Goal: Task Accomplishment & Management: Manage account settings

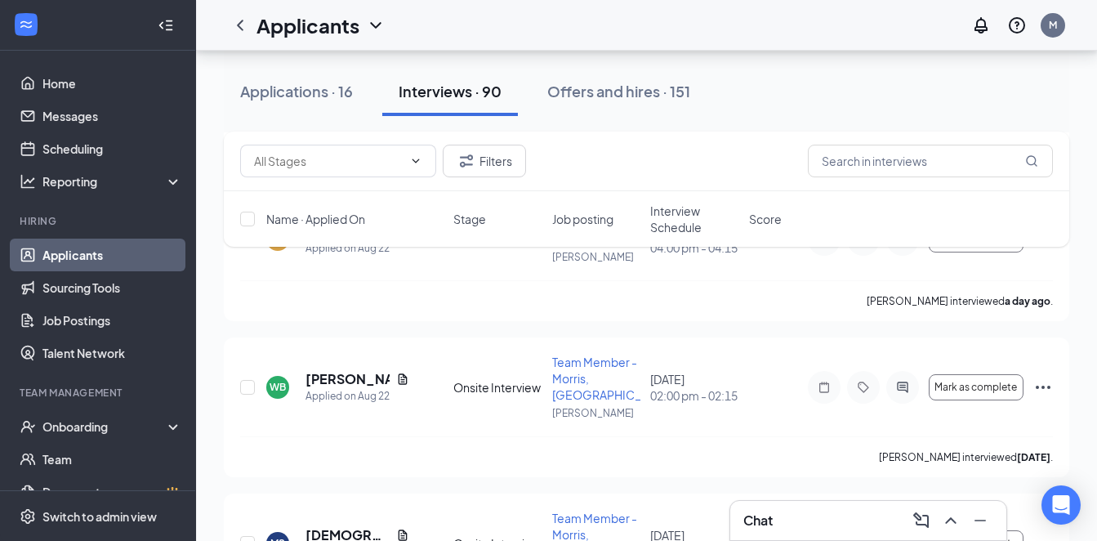
scroll to position [3268, 0]
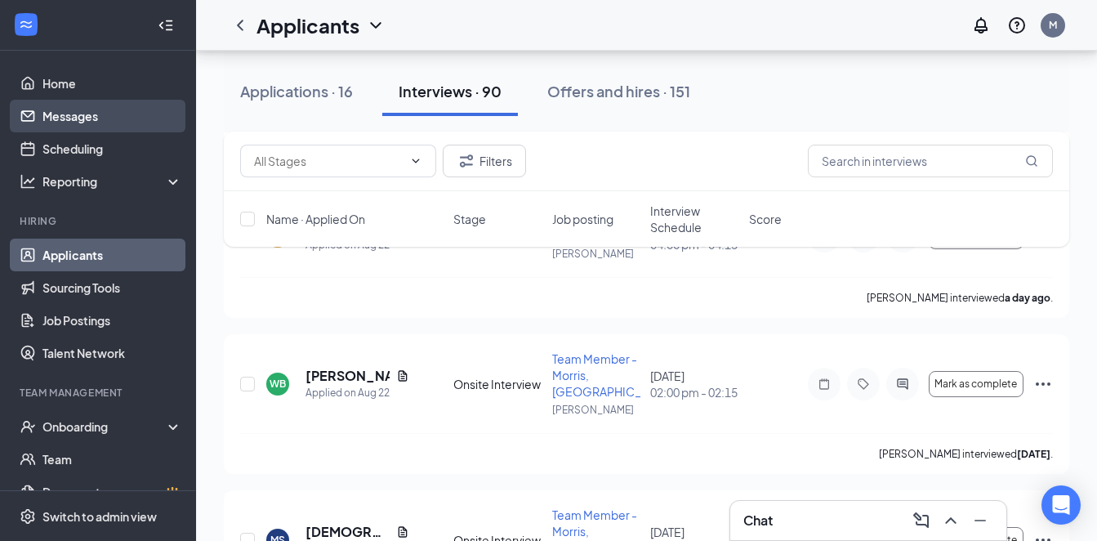
click at [105, 130] on link "Messages" at bounding box center [112, 116] width 140 height 33
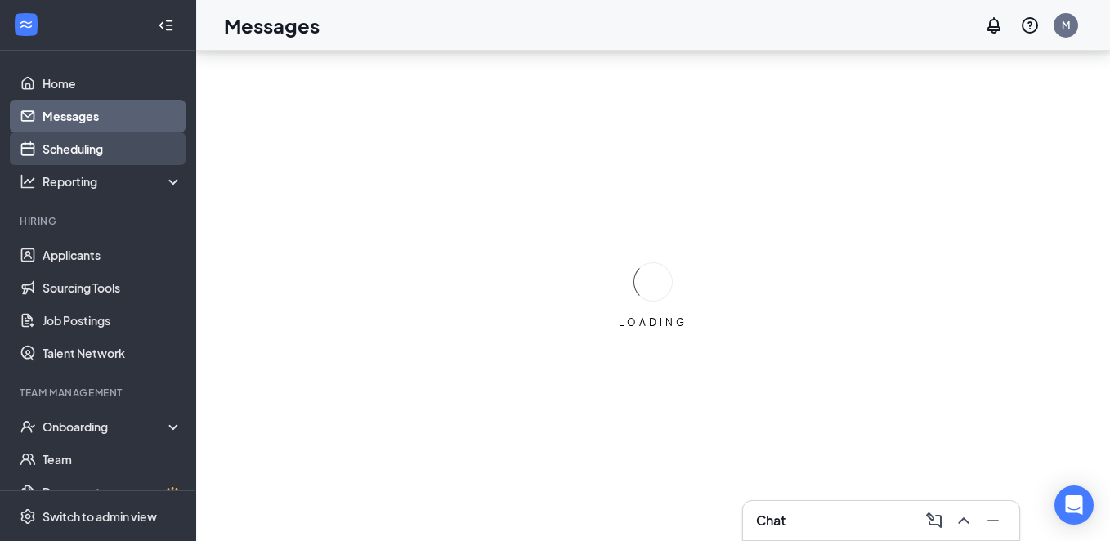
click at [113, 142] on link "Scheduling" at bounding box center [112, 148] width 140 height 33
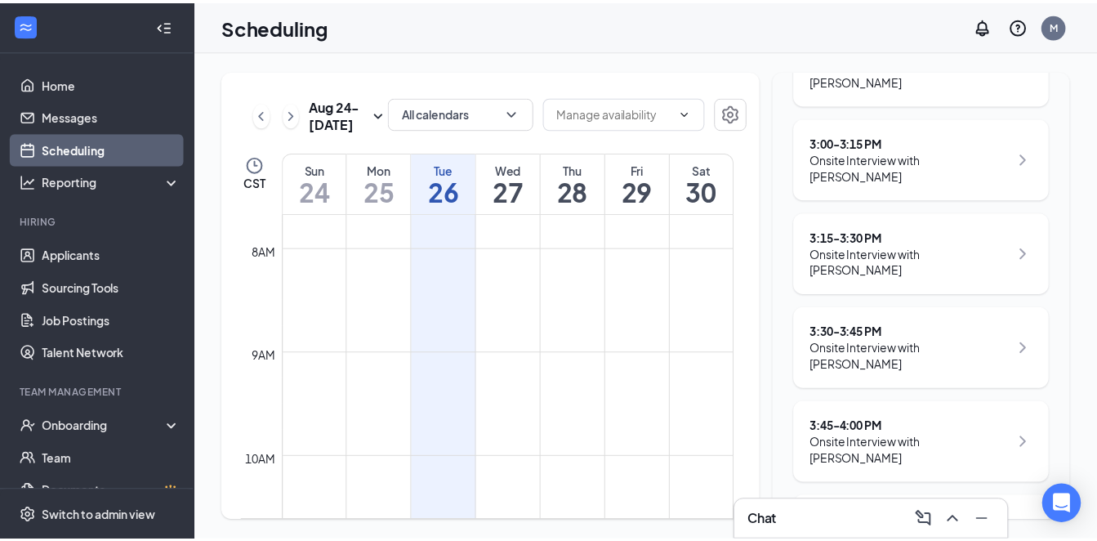
scroll to position [492, 0]
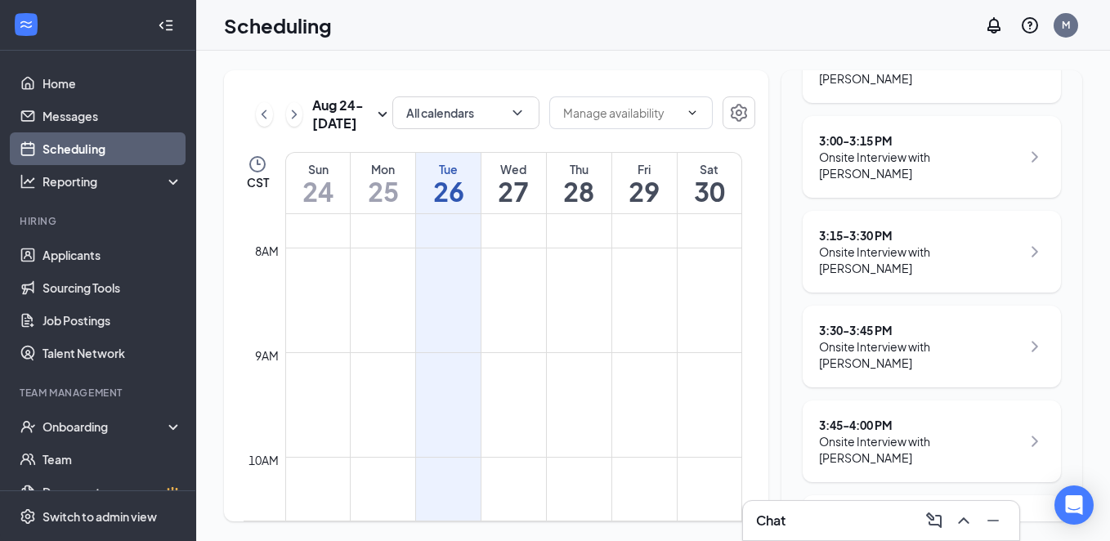
click at [934, 495] on div "4:15 - 4:30 PM Onsite Interview with [PERSON_NAME]" at bounding box center [931, 536] width 258 height 82
click at [1003, 528] on div "Onsite Interview with [PERSON_NAME]" at bounding box center [920, 544] width 202 height 33
click at [1031, 526] on icon "ChevronRight" at bounding box center [1035, 536] width 20 height 20
click at [1012, 511] on div "4:15 - 4:30 PM Onsite Interview with [PERSON_NAME]" at bounding box center [932, 535] width 226 height 49
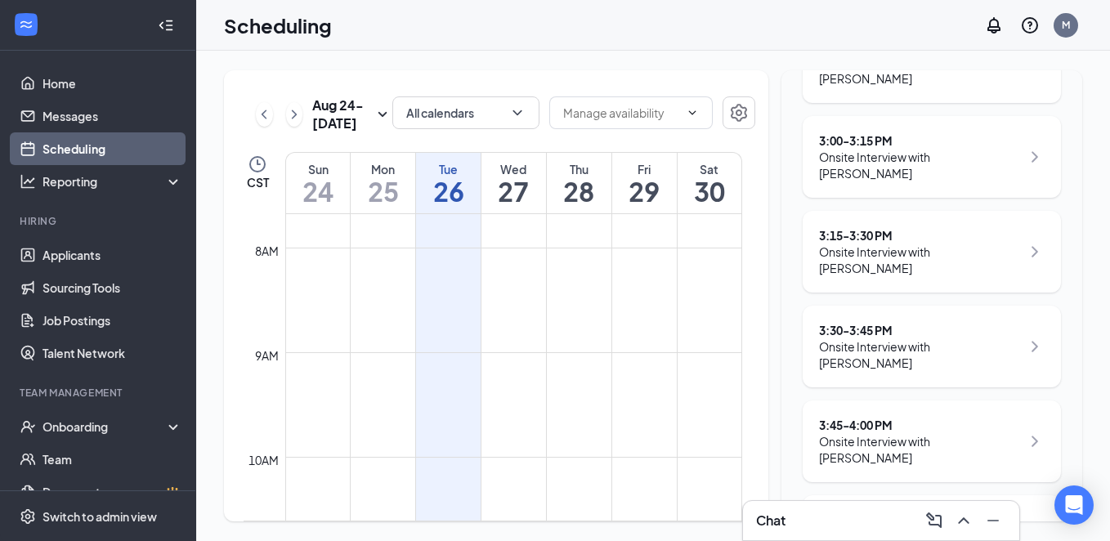
click at [1012, 511] on div "4:15 - 4:30 PM Onsite Interview with [PERSON_NAME]" at bounding box center [932, 535] width 226 height 49
drag, startPoint x: 1012, startPoint y: 463, endPoint x: 919, endPoint y: 445, distance: 94.1
click at [919, 495] on div "4:15 - 4:30 PM Onsite Interview with [PERSON_NAME]" at bounding box center [931, 536] width 258 height 82
click at [860, 511] on div "4:15 - 4:30 PM" at bounding box center [920, 519] width 202 height 16
drag, startPoint x: 859, startPoint y: 458, endPoint x: 875, endPoint y: 469, distance: 19.9
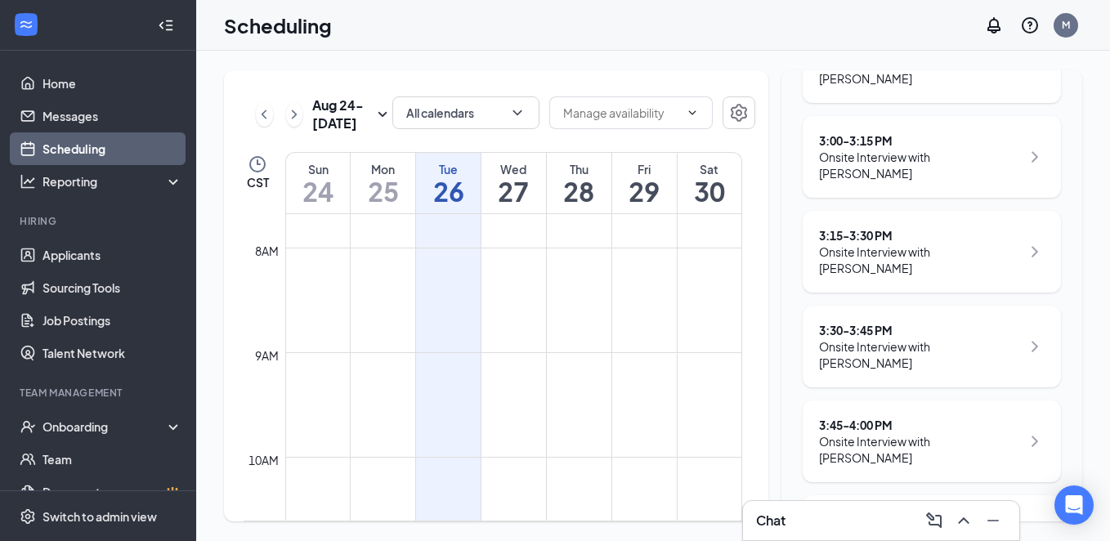
drag, startPoint x: 875, startPoint y: 469, endPoint x: 822, endPoint y: 460, distance: 53.9
click at [822, 511] on div "4:15 - 4:30 PM" at bounding box center [920, 519] width 202 height 16
click at [874, 528] on div "Onsite Interview with [PERSON_NAME]" at bounding box center [920, 544] width 202 height 33
drag, startPoint x: 874, startPoint y: 467, endPoint x: 874, endPoint y: 457, distance: 9.8
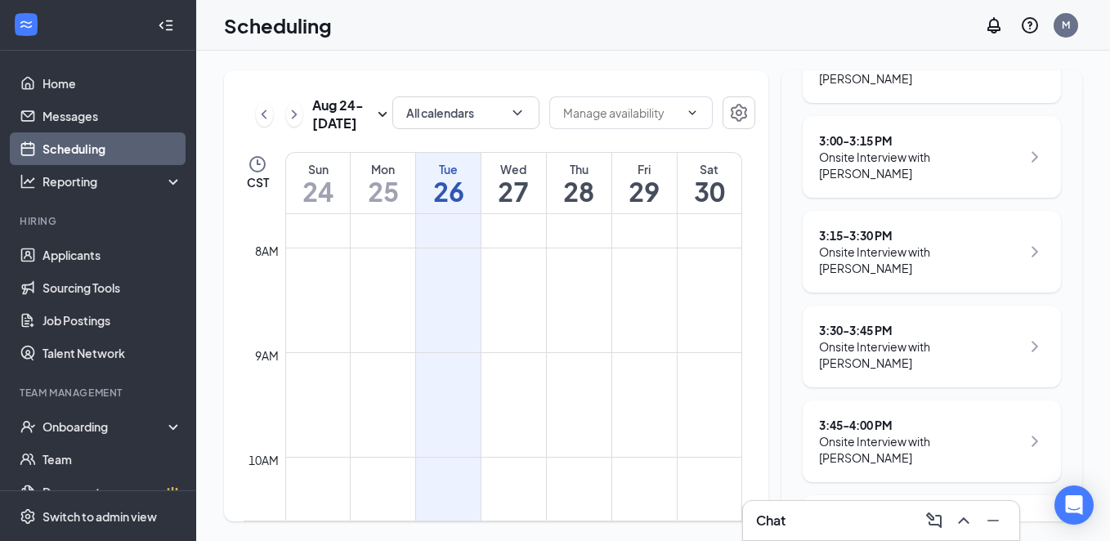
click at [874, 511] on div "4:15 - 4:30 PM" at bounding box center [920, 519] width 202 height 16
drag, startPoint x: 874, startPoint y: 457, endPoint x: 995, endPoint y: 479, distance: 122.9
click at [995, 495] on div "4:15 - 4:30 PM Onsite Interview with [PERSON_NAME]" at bounding box center [931, 536] width 258 height 82
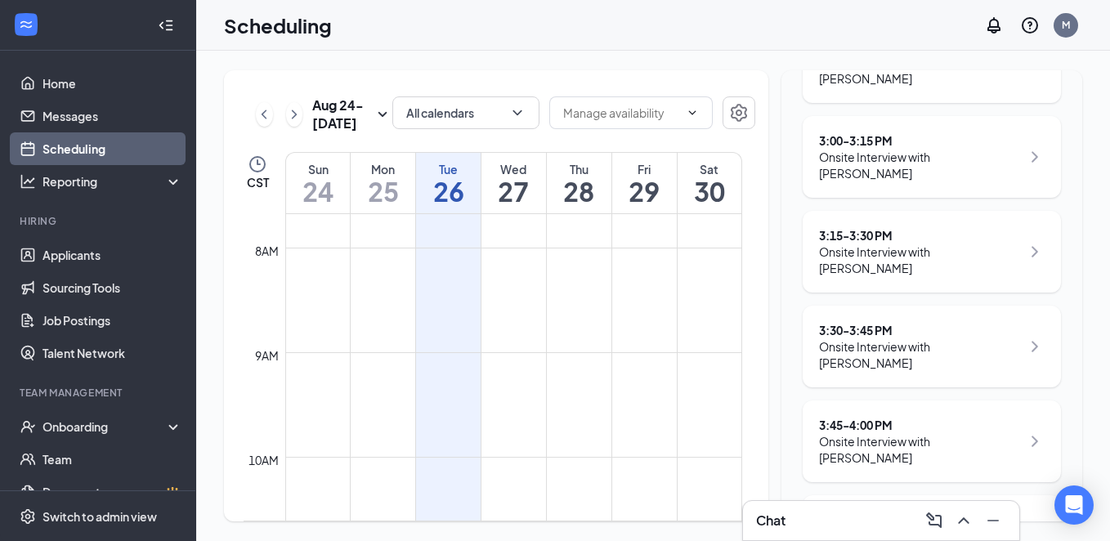
click at [995, 528] on div "Onsite Interview with [PERSON_NAME]" at bounding box center [920, 544] width 202 height 33
click at [90, 65] on ul "Home Messages Scheduling Reporting Hiring Applicants Sourcing Tools Job Posting…" at bounding box center [97, 336] width 195 height 570
click at [87, 76] on link "Home" at bounding box center [112, 83] width 140 height 33
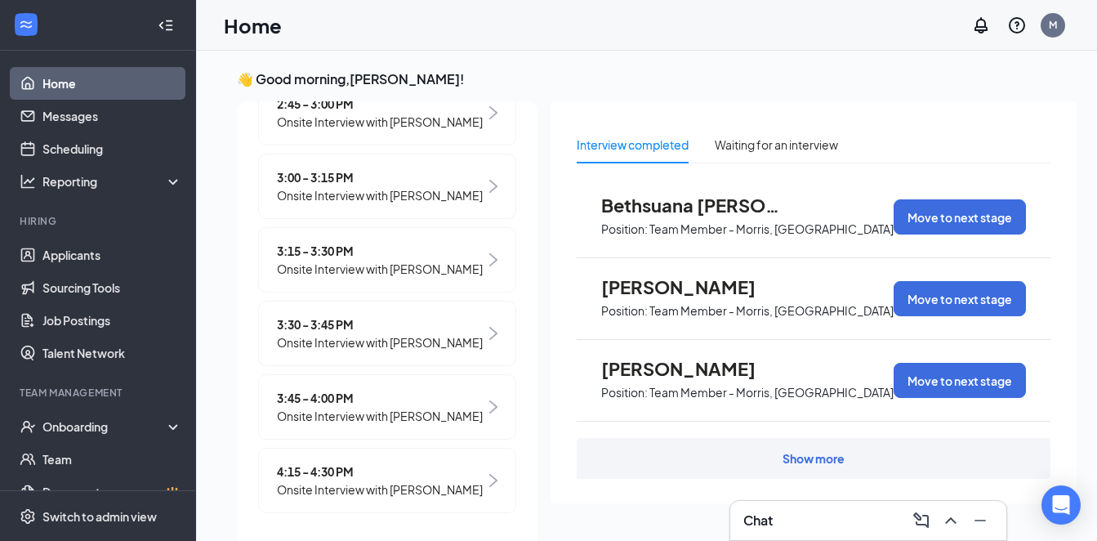
scroll to position [535, 0]
click at [351, 458] on div "4:15 - 4:30 PM Onsite Interview with [PERSON_NAME]" at bounding box center [387, 480] width 258 height 65
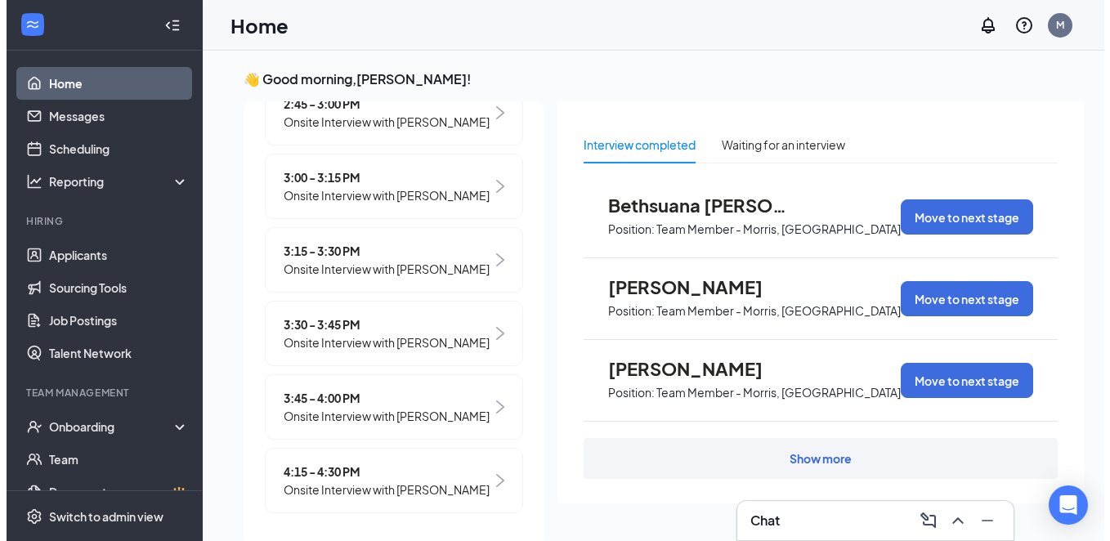
scroll to position [7, 0]
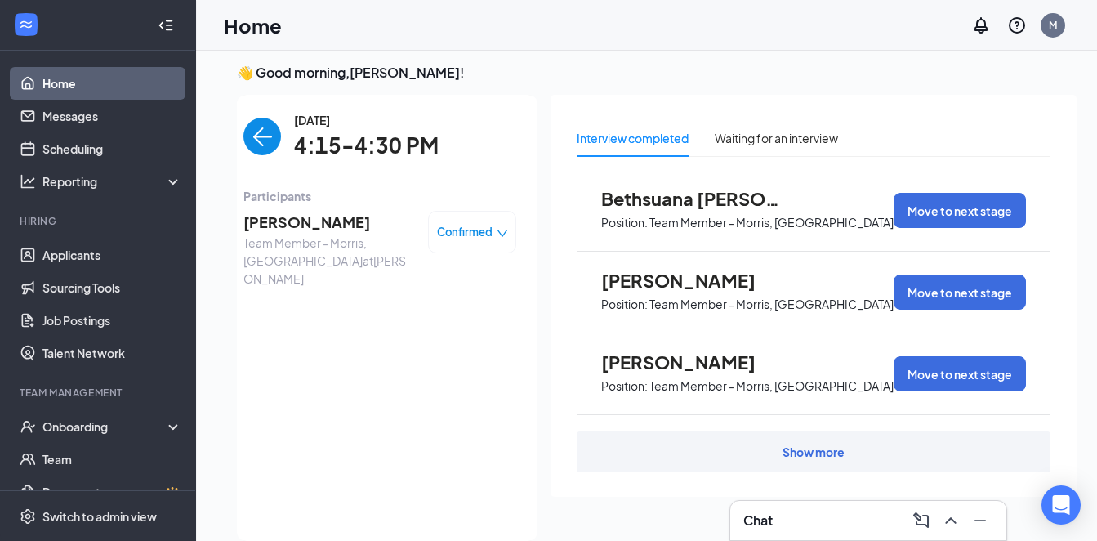
click at [307, 223] on span "[PERSON_NAME]" at bounding box center [329, 222] width 172 height 23
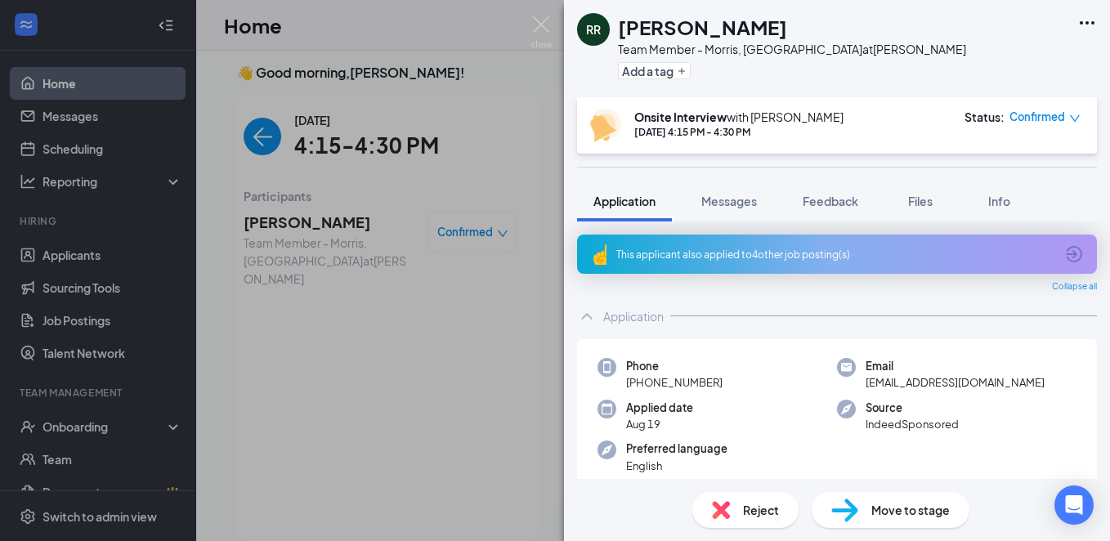
click at [1072, 25] on div "[PERSON_NAME] Team Member - [PERSON_NAME], IL at [PERSON_NAME] Add a tag" at bounding box center [837, 48] width 546 height 97
click at [1097, 11] on div "[PERSON_NAME] Team Member - [PERSON_NAME], IL at [PERSON_NAME] Add a tag" at bounding box center [837, 48] width 546 height 97
click at [1077, 30] on icon "Ellipses" at bounding box center [1087, 23] width 20 height 20
click at [809, 58] on div "[PERSON_NAME] Team Member - [PERSON_NAME], IL at [PERSON_NAME] Add a tag" at bounding box center [837, 48] width 546 height 97
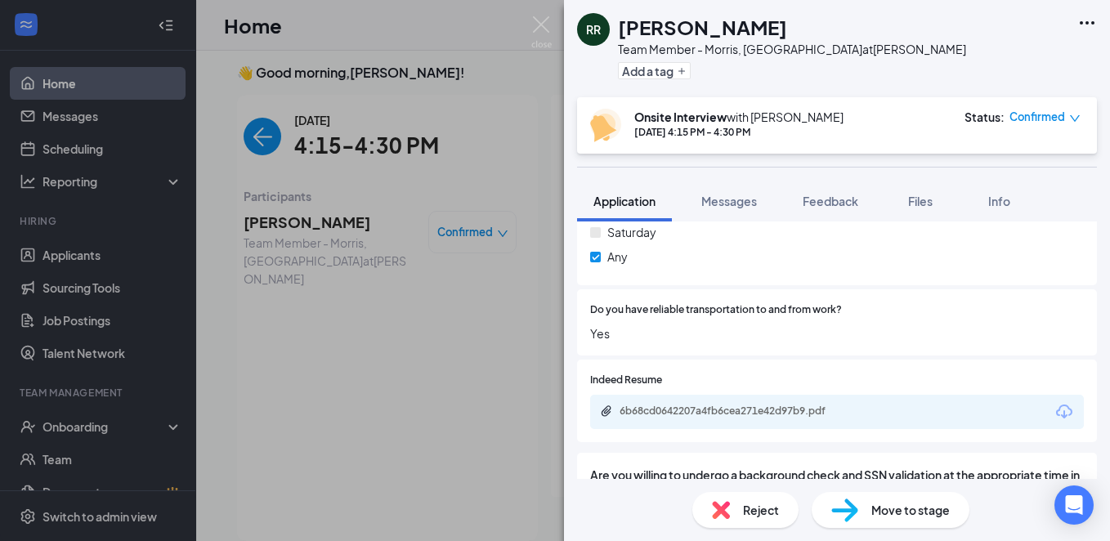
scroll to position [899, 0]
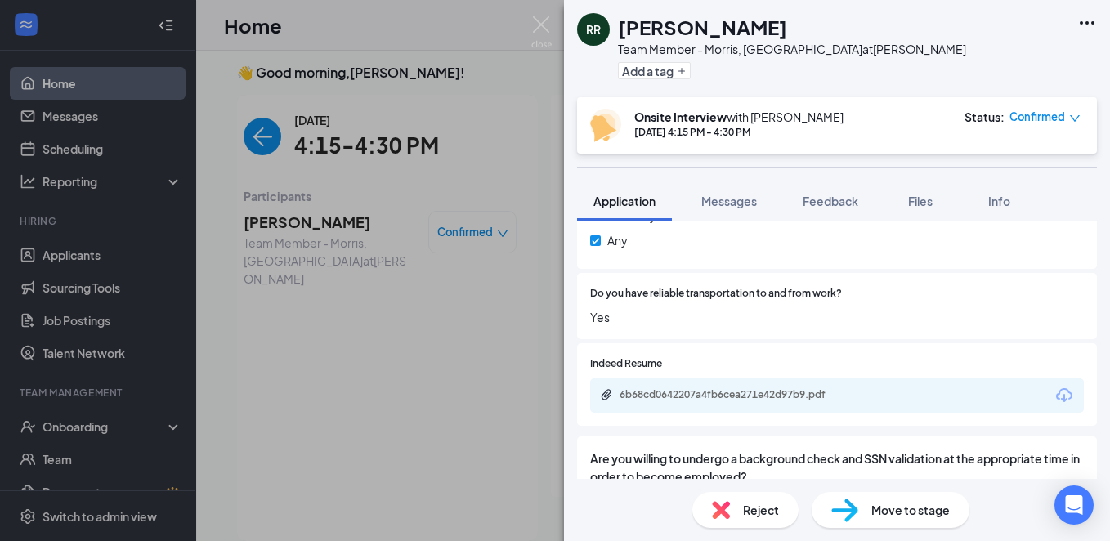
click at [853, 404] on div "6b68cd0642207a4fb6cea271e42d97b9.pdf" at bounding box center [837, 395] width 494 height 34
click at [769, 388] on div "6b68cd0642207a4fb6cea271e42d97b9.pdf" at bounding box center [733, 394] width 229 height 13
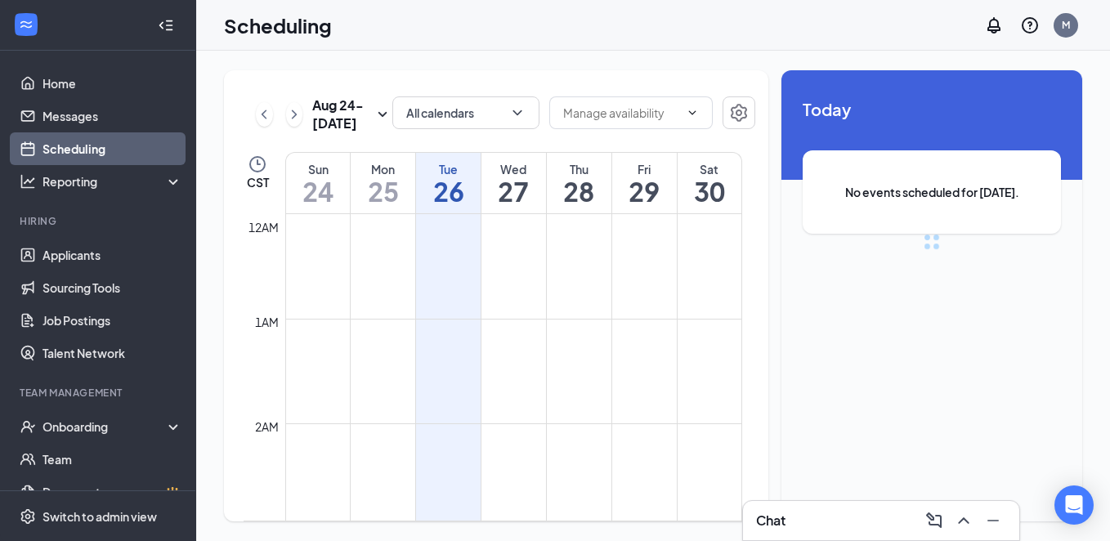
scroll to position [803, 0]
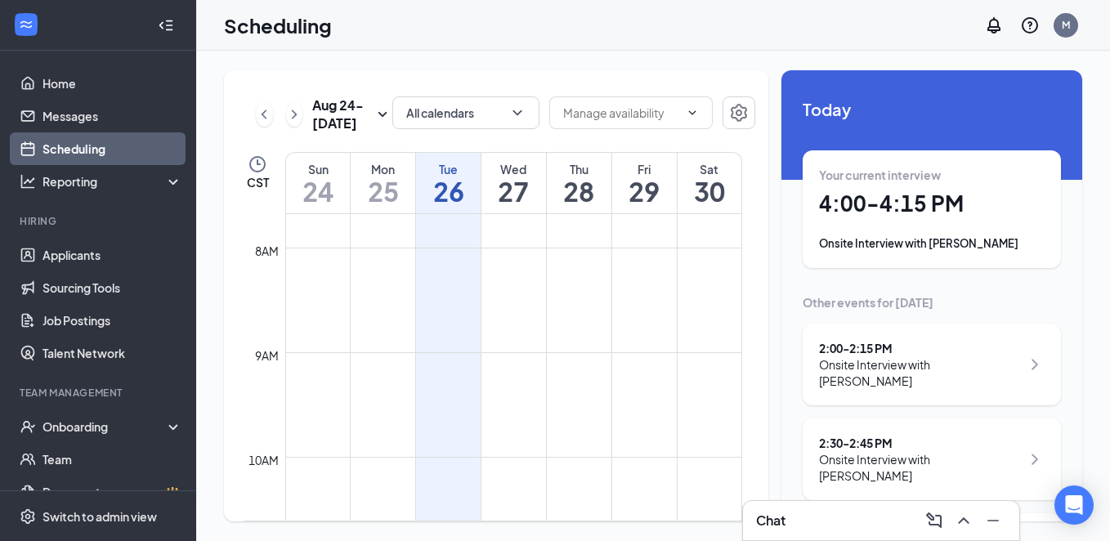
click at [863, 202] on h1 "4:00 - 4:15 PM" at bounding box center [932, 204] width 226 height 28
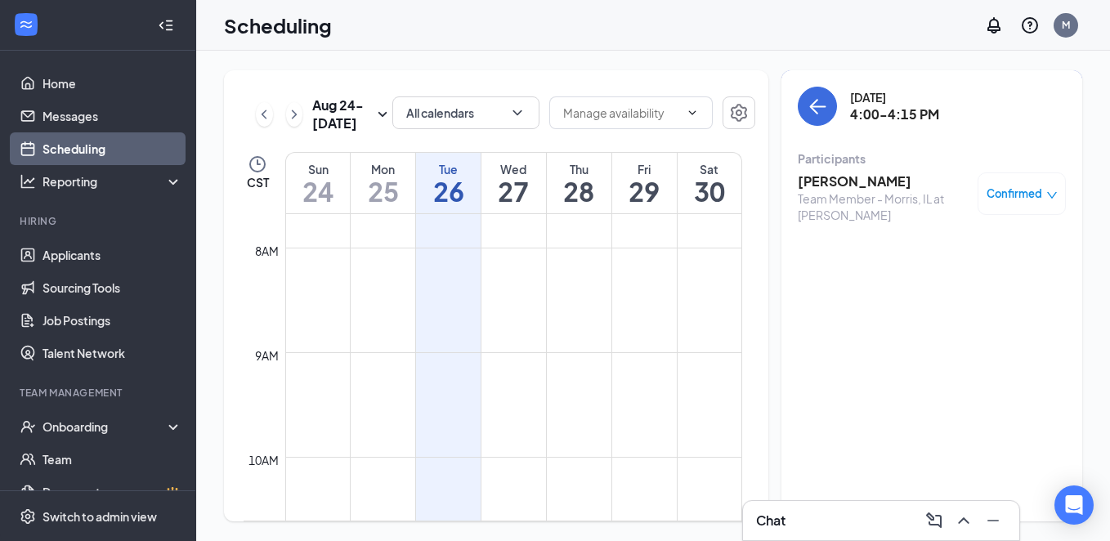
click at [849, 181] on h3 "[PERSON_NAME]" at bounding box center [883, 181] width 172 height 18
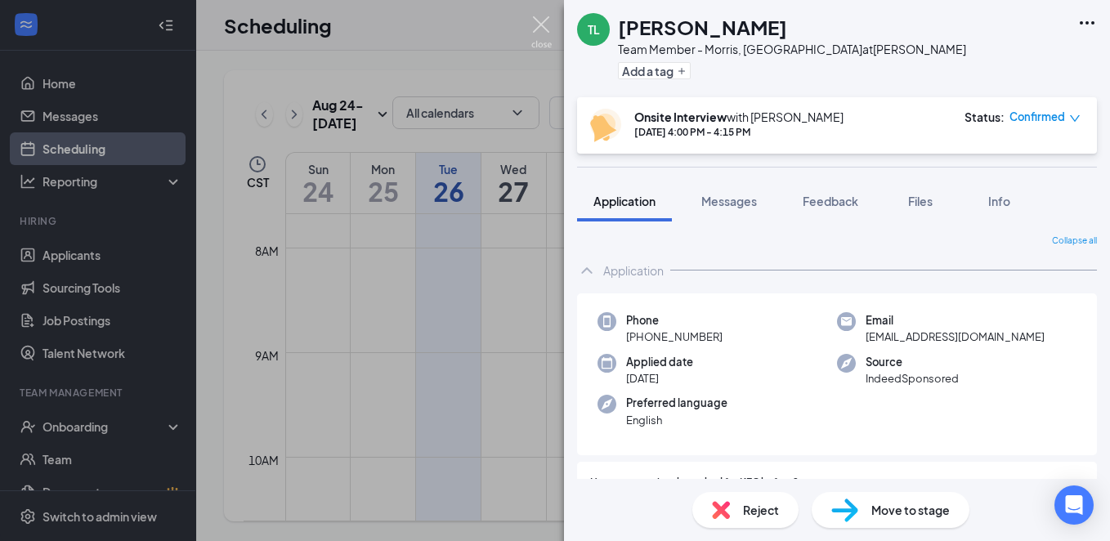
click at [534, 25] on img at bounding box center [541, 32] width 20 height 32
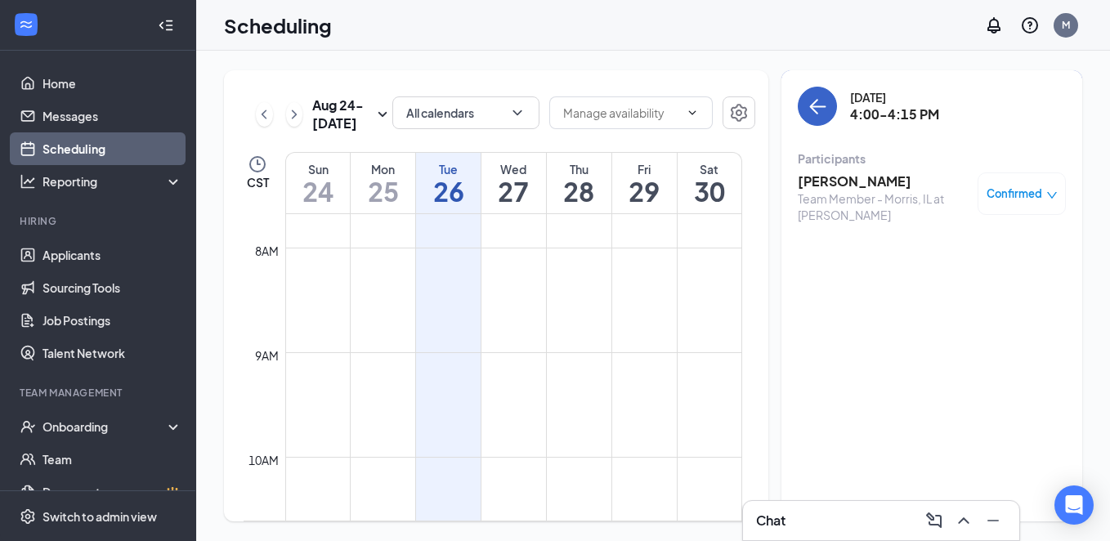
click at [831, 113] on button "back-button" at bounding box center [816, 106] width 39 height 39
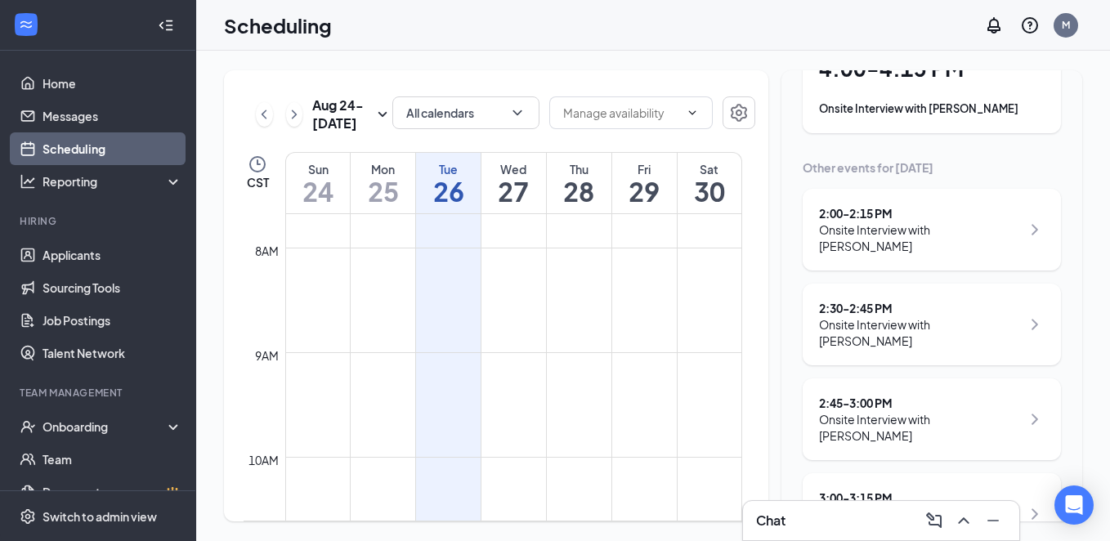
scroll to position [163, 0]
